Goal: Task Accomplishment & Management: Complete application form

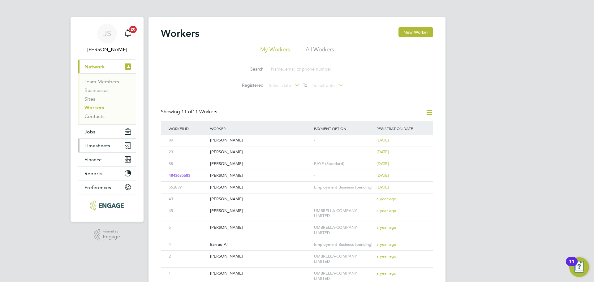
click at [95, 143] on span "Timesheets" at bounding box center [98, 146] width 26 height 6
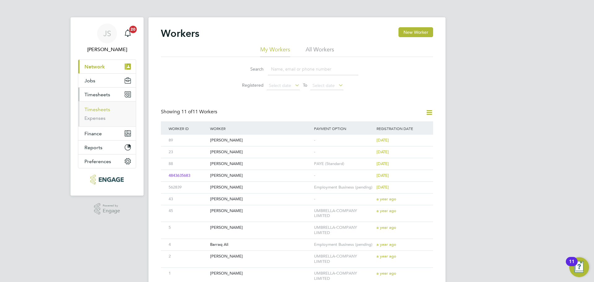
click at [103, 109] on link "Timesheets" at bounding box center [98, 109] width 26 height 6
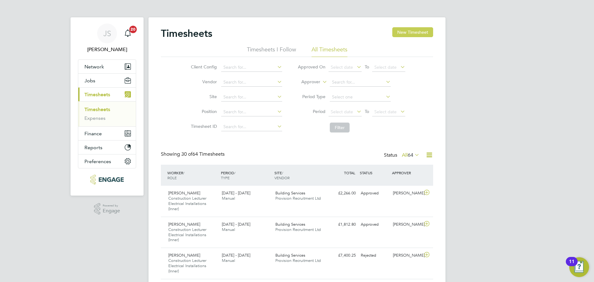
drag, startPoint x: 428, startPoint y: 26, endPoint x: 425, endPoint y: 31, distance: 5.4
click at [425, 31] on button "New Timesheet" at bounding box center [413, 32] width 41 height 10
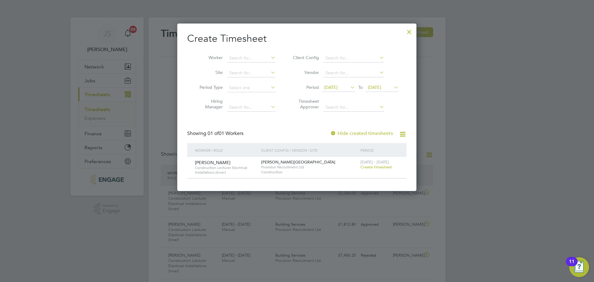
click at [380, 167] on span "Create timesheet" at bounding box center [377, 166] width 32 height 5
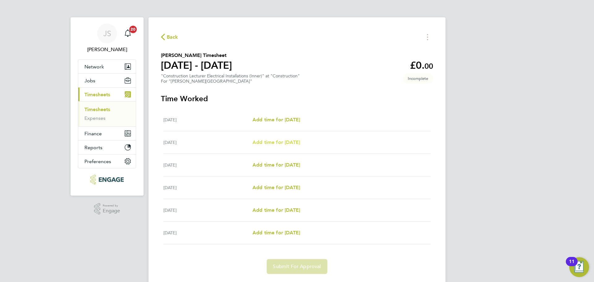
click at [276, 140] on span "Add time for [DATE]" at bounding box center [277, 142] width 48 height 6
select select "60"
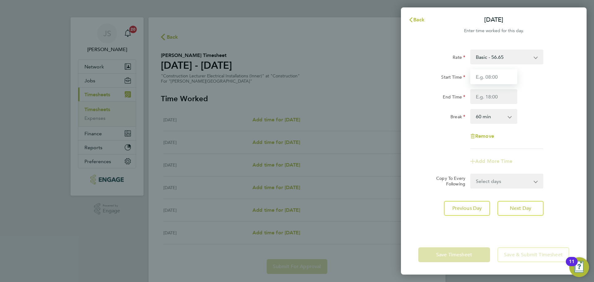
click at [496, 77] on input "Start Time" at bounding box center [494, 76] width 47 height 15
type input "08:00"
type input "17:00"
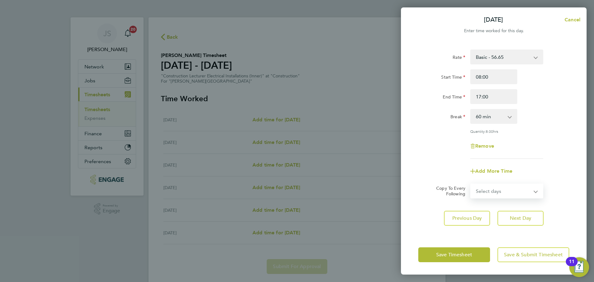
click at [509, 189] on select "Select days Day Weekday (Mon-Fri) Weekend (Sat-Sun) [DATE] [DATE] [DATE] [DATE]" at bounding box center [503, 191] width 65 height 14
drag, startPoint x: 539, startPoint y: 164, endPoint x: 536, endPoint y: 180, distance: 16.6
click at [539, 164] on div "Add More Time" at bounding box center [494, 171] width 156 height 15
click at [519, 218] on span "Next Day" at bounding box center [520, 218] width 21 height 6
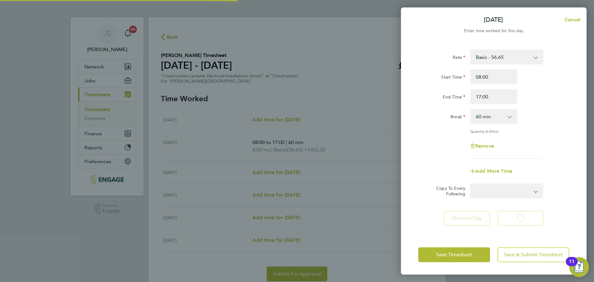
select select "60"
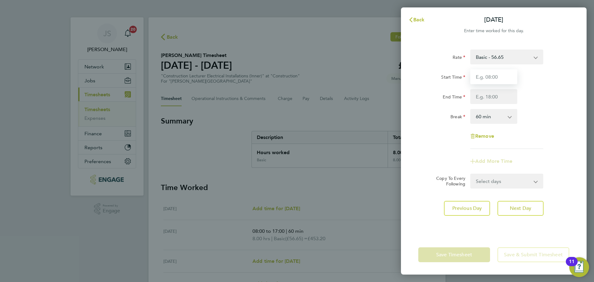
click at [496, 78] on input "Start Time" at bounding box center [494, 76] width 47 height 15
type input "08:00"
type input "17:00"
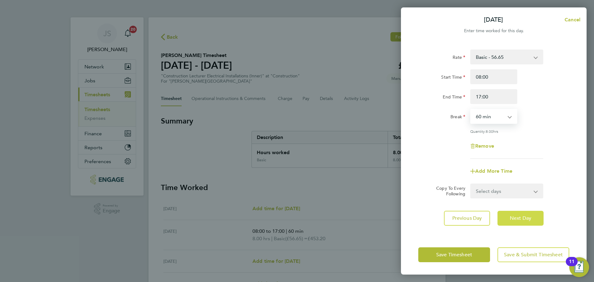
click at [521, 218] on span "Next Day" at bounding box center [520, 218] width 21 height 6
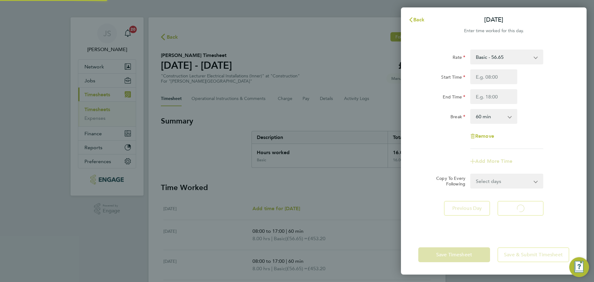
select select "60"
click at [487, 76] on input "Start Time" at bounding box center [494, 76] width 47 height 15
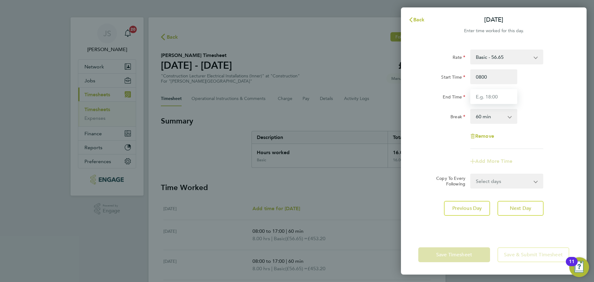
type input "08:00"
type input "17:00"
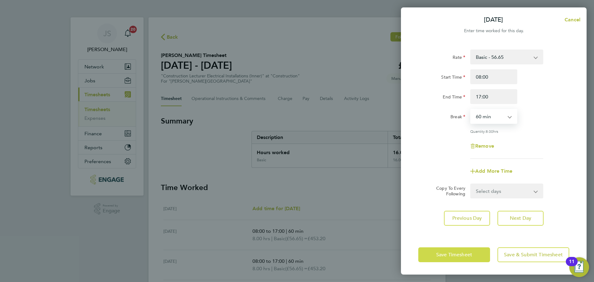
click at [452, 256] on span "Save Timesheet" at bounding box center [454, 255] width 36 height 6
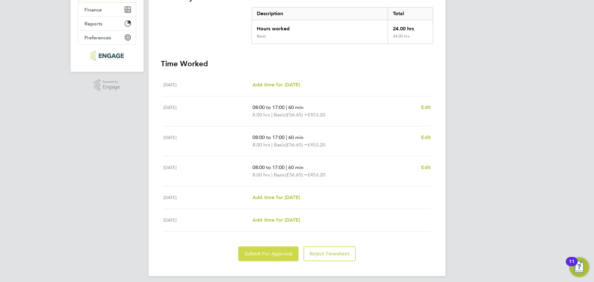
click at [255, 256] on span "Submit For Approval" at bounding box center [269, 254] width 48 height 6
